Goal: Task Accomplishment & Management: Complete application form

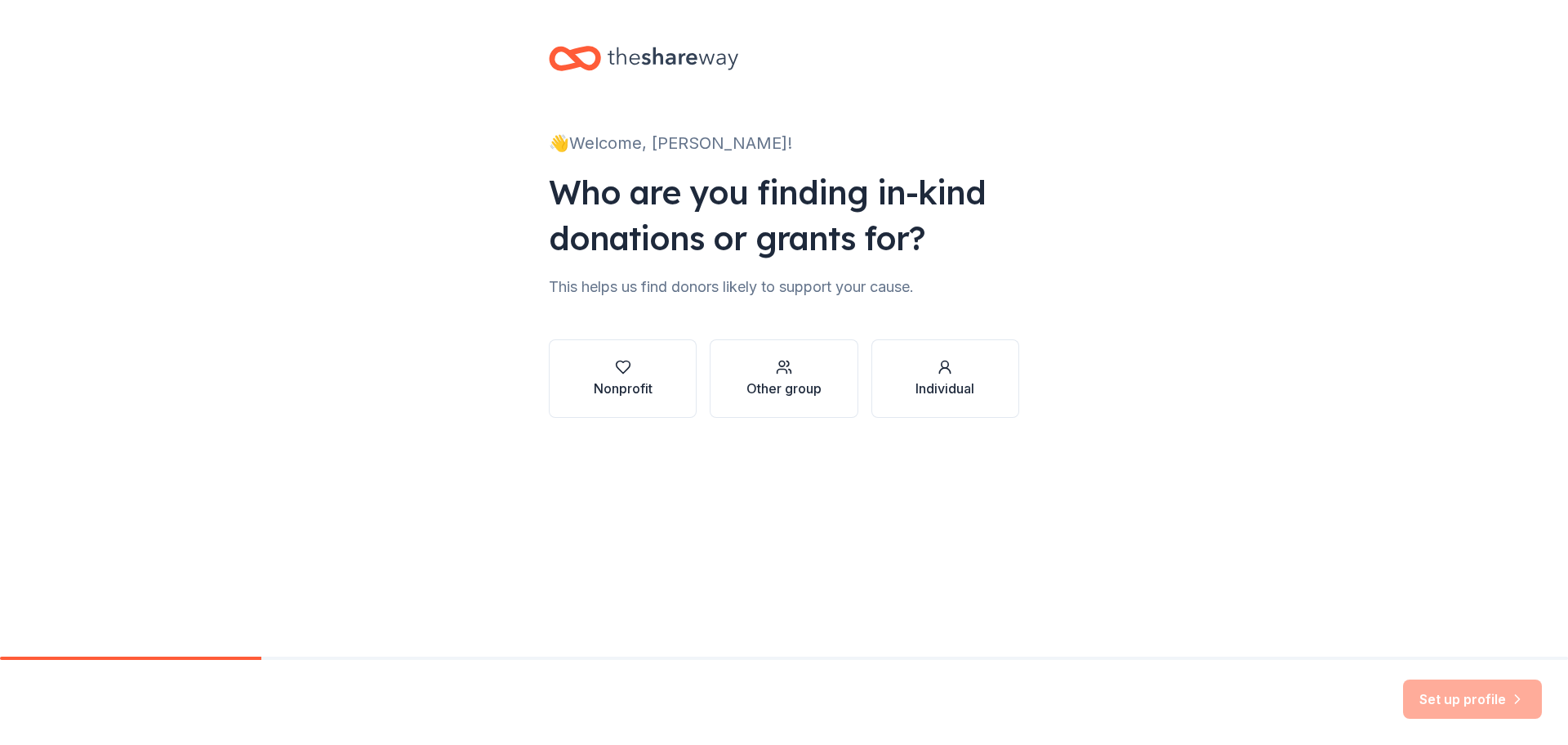
drag, startPoint x: 1030, startPoint y: 356, endPoint x: 745, endPoint y: 501, distance: 319.8
click at [746, 500] on div "👋 Welcome, [PERSON_NAME]! Who are you finding in-kind donations or grants for? …" at bounding box center [784, 328] width 1568 height 656
click at [948, 372] on icon "button" at bounding box center [945, 366] width 17 height 17
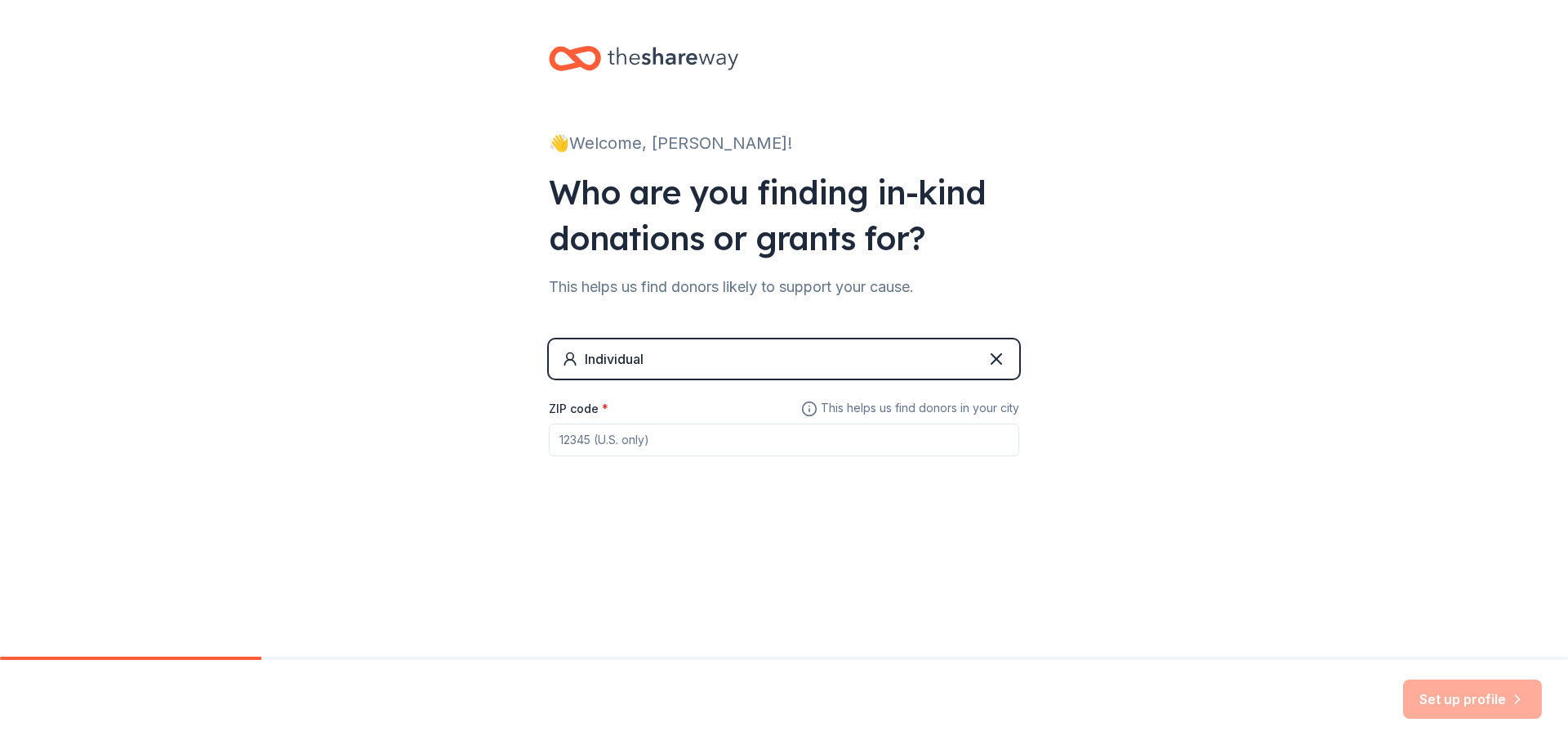
click at [690, 348] on div "Individual" at bounding box center [784, 358] width 470 height 39
click at [594, 442] on input "ZIP code *" at bounding box center [784, 440] width 470 height 33
type input "49503"
click at [1462, 693] on button "Set up profile" at bounding box center [1473, 698] width 139 height 39
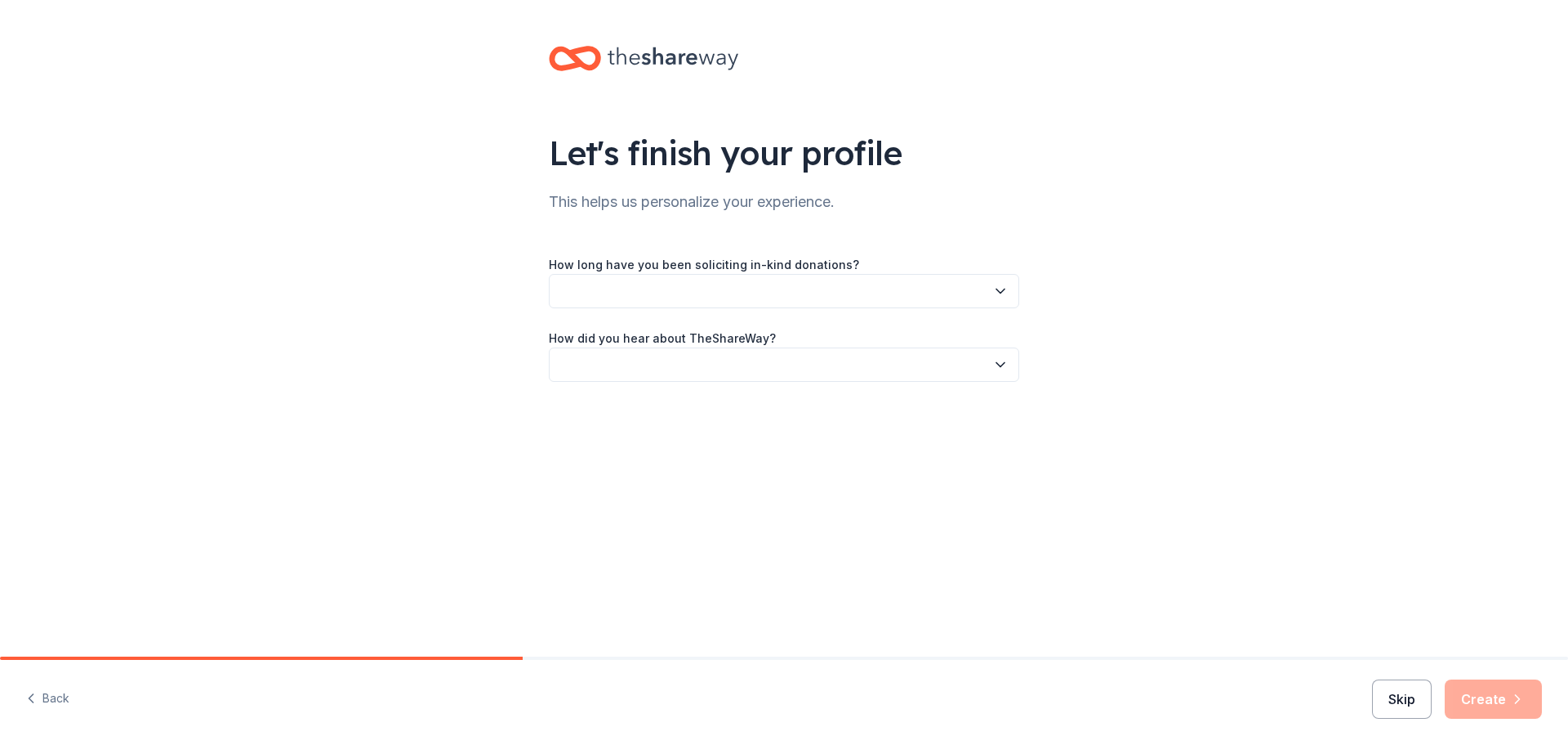
click at [1411, 700] on button "Skip" at bounding box center [1402, 698] width 59 height 39
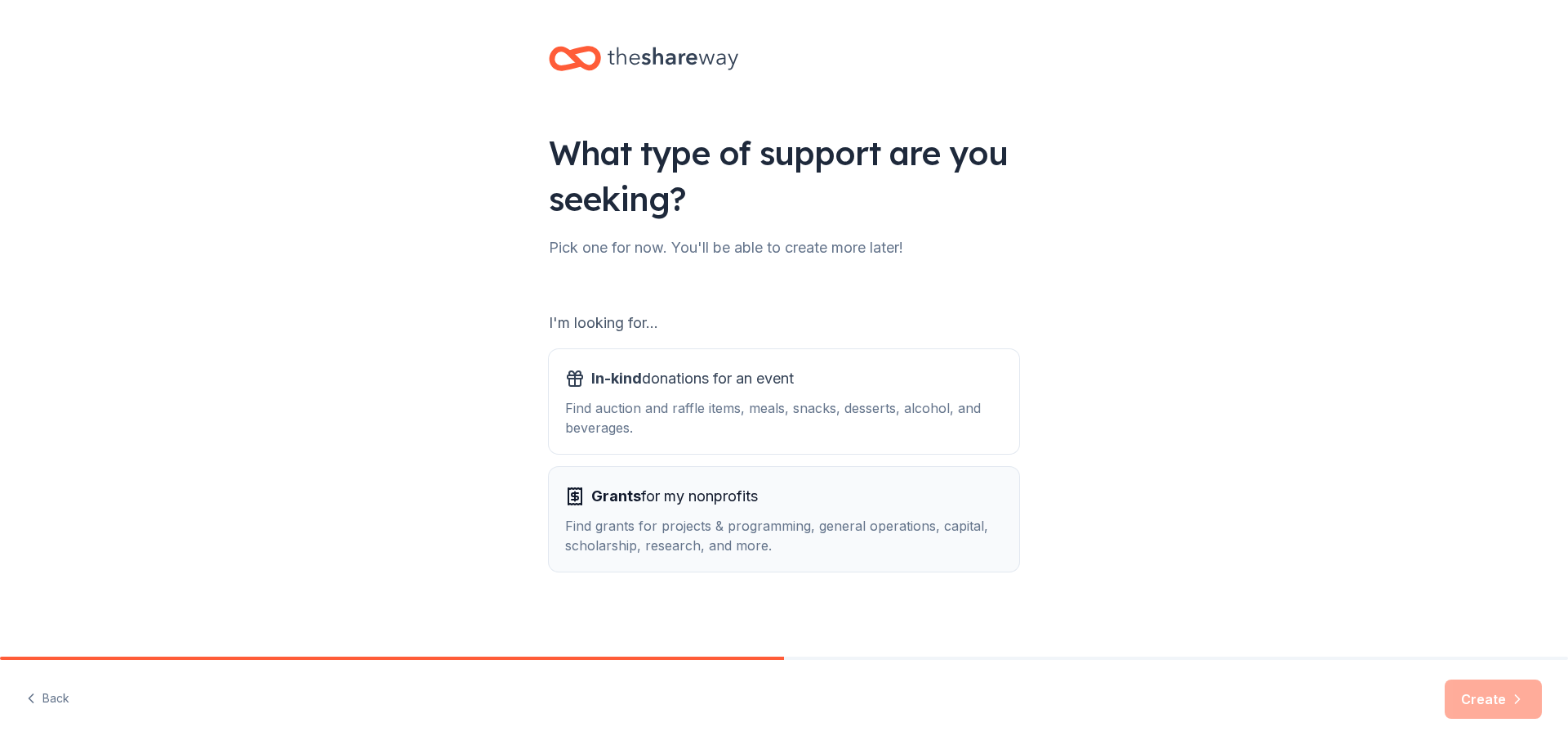
click at [710, 501] on span "Grants for my nonprofits" at bounding box center [675, 496] width 166 height 26
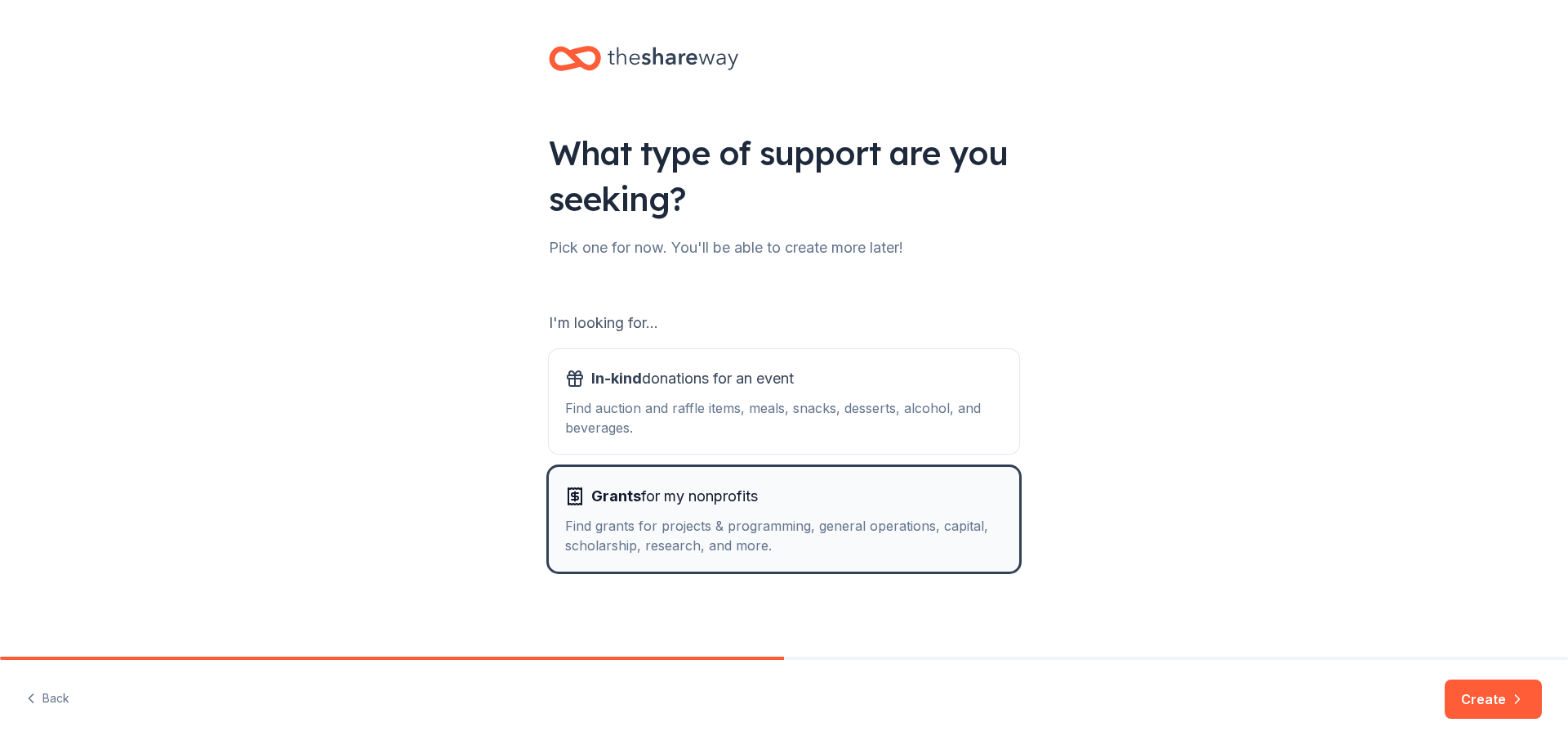
click at [710, 501] on span "Grants for my nonprofits" at bounding box center [675, 496] width 166 height 26
click at [618, 493] on span "Grants" at bounding box center [616, 496] width 50 height 18
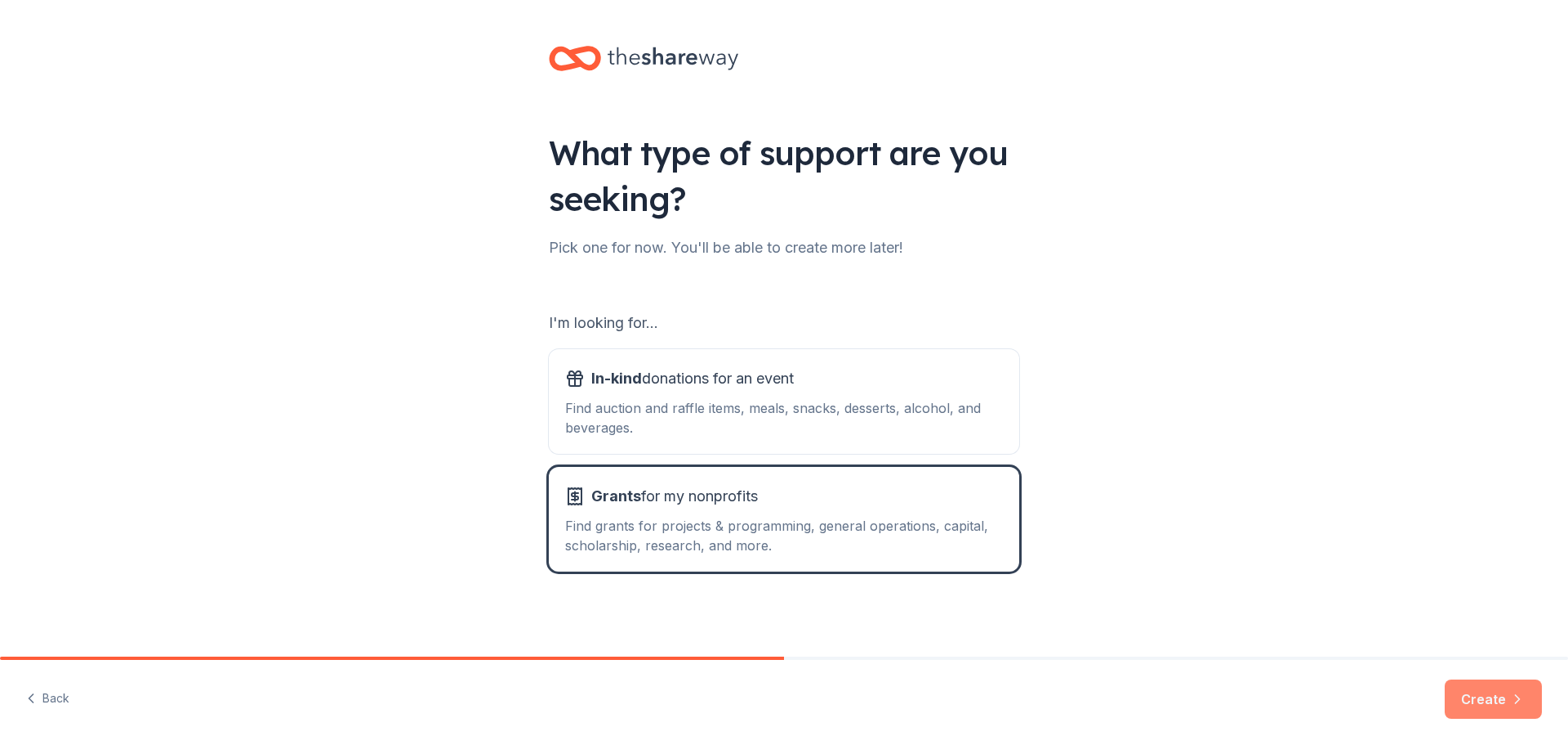
click at [1484, 686] on button "Create" at bounding box center [1494, 698] width 97 height 39
